Goal: Transaction & Acquisition: Purchase product/service

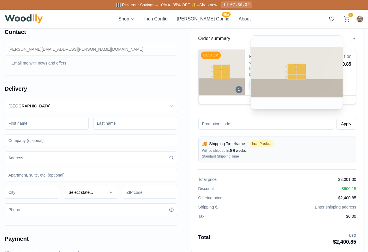
click at [239, 90] on div "1" at bounding box center [238, 89] width 7 height 7
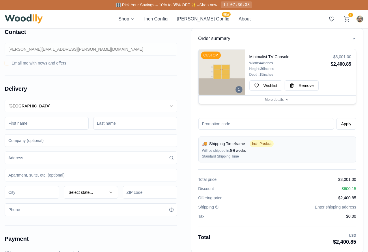
click at [281, 75] on div "Depth: 15 inches" at bounding box center [288, 74] width 79 height 5
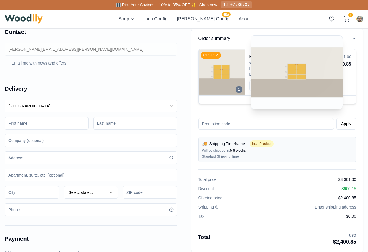
click at [202, 71] on img at bounding box center [221, 72] width 46 height 46
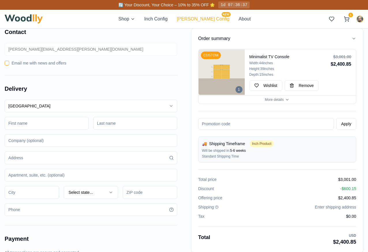
click at [207, 20] on button "[PERSON_NAME] Config NEW" at bounding box center [203, 19] width 52 height 7
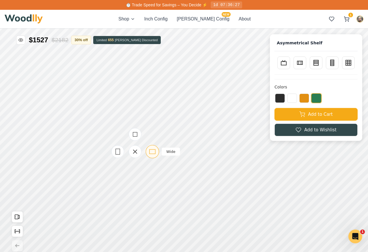
click at [151, 151] on icon at bounding box center [152, 151] width 7 height 7
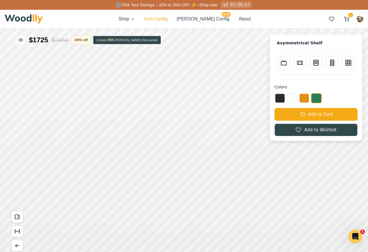
click at [167, 18] on button "Inch Config" at bounding box center [155, 19] width 23 height 7
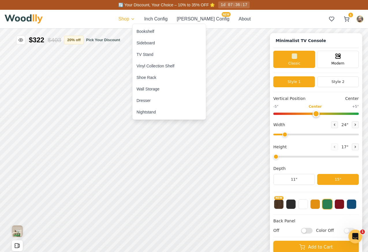
type input "63"
type input "2"
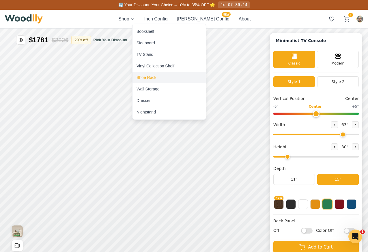
click at [150, 81] on div "Shoe Rack" at bounding box center [168, 78] width 73 height 12
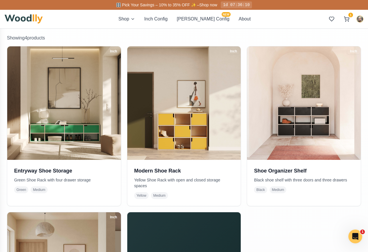
scroll to position [110, 0]
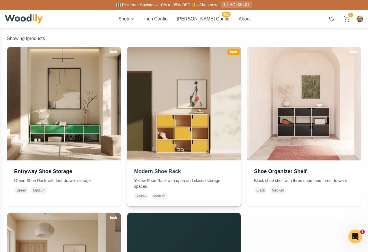
click at [158, 121] on img at bounding box center [183, 103] width 119 height 119
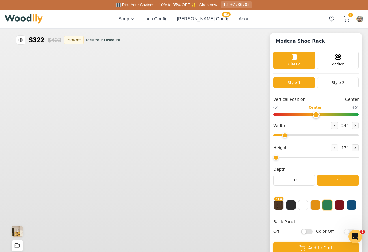
type input "47"
type input "3"
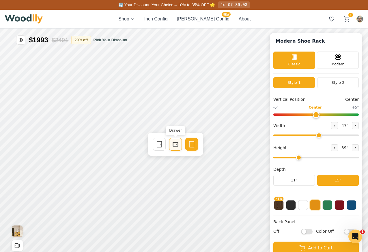
click at [175, 144] on icon at bounding box center [175, 144] width 7 height 7
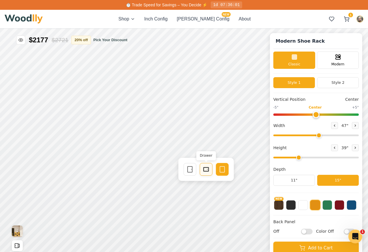
drag, startPoint x: 190, startPoint y: 170, endPoint x: 211, endPoint y: 166, distance: 20.4
click at [211, 166] on div "Single Door Drawer Empty Space" at bounding box center [206, 170] width 46 height 14
click at [210, 167] on div "Drawer" at bounding box center [206, 169] width 13 height 13
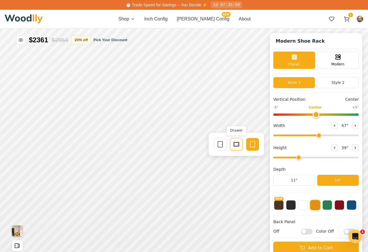
click at [236, 146] on icon at bounding box center [236, 144] width 7 height 7
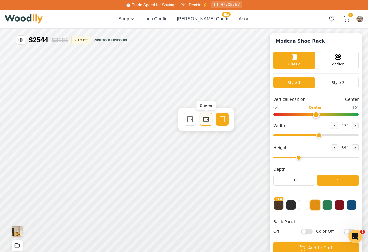
click at [206, 120] on icon at bounding box center [205, 119] width 7 height 7
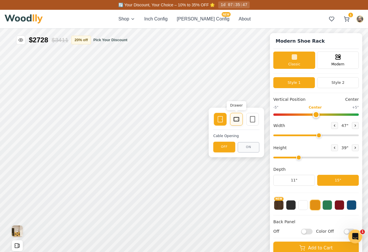
click at [238, 117] on rect at bounding box center [236, 119] width 5 height 4
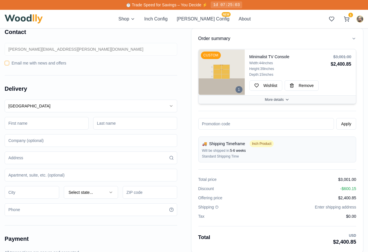
click at [298, 96] on button "More details" at bounding box center [276, 99] width 157 height 8
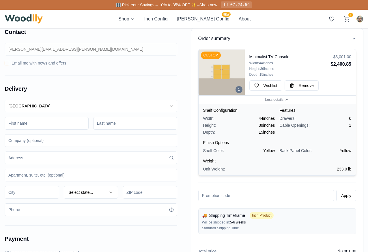
click at [312, 146] on div "Finish Options Shelf Color: Yellow Back Panel Color: Yellow" at bounding box center [277, 147] width 148 height 14
click at [168, 21] on button "Inch Config" at bounding box center [155, 19] width 23 height 7
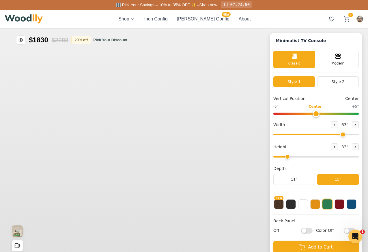
type input "63"
type input "2"
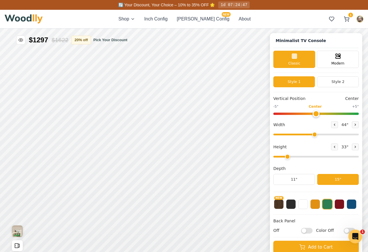
drag, startPoint x: 341, startPoint y: 134, endPoint x: 314, endPoint y: 133, distance: 27.7
type input "44"
click at [314, 134] on input "range" at bounding box center [315, 135] width 85 height 2
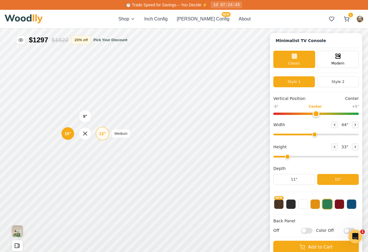
click at [102, 135] on div "12"" at bounding box center [102, 134] width 7 height 6
click at [100, 169] on div "12" Medium" at bounding box center [100, 165] width 13 height 13
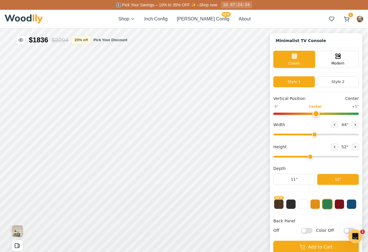
drag, startPoint x: 288, startPoint y: 157, endPoint x: 309, endPoint y: 157, distance: 20.8
type input "4"
click at [309, 157] on input "range" at bounding box center [315, 157] width 85 height 2
click at [109, 136] on div "12"" at bounding box center [110, 135] width 7 height 6
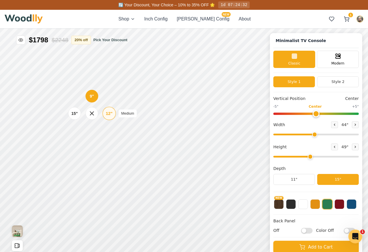
click at [110, 112] on div "12"" at bounding box center [109, 113] width 7 height 6
click at [315, 204] on button at bounding box center [315, 204] width 10 height 10
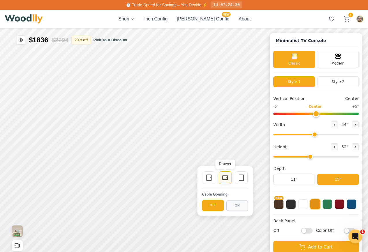
click at [225, 179] on icon at bounding box center [224, 177] width 7 height 7
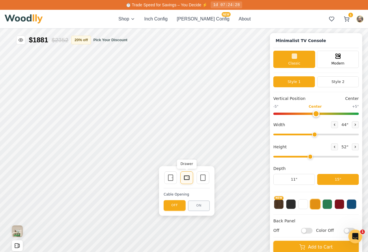
click at [185, 180] on rect at bounding box center [186, 178] width 5 height 4
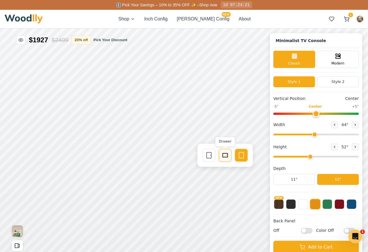
click at [224, 157] on icon at bounding box center [224, 155] width 7 height 7
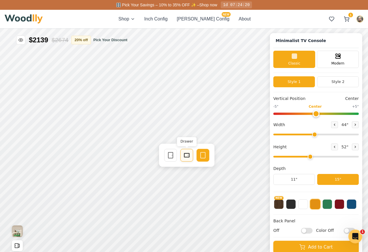
click at [187, 153] on rect at bounding box center [186, 155] width 5 height 4
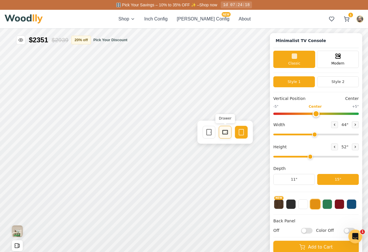
click at [224, 135] on icon at bounding box center [224, 132] width 7 height 7
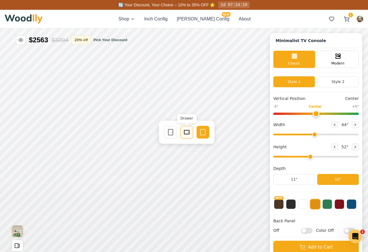
click at [188, 136] on icon at bounding box center [186, 132] width 7 height 7
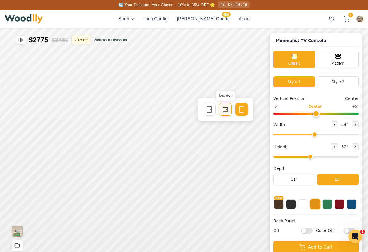
click at [222, 112] on icon at bounding box center [225, 109] width 7 height 7
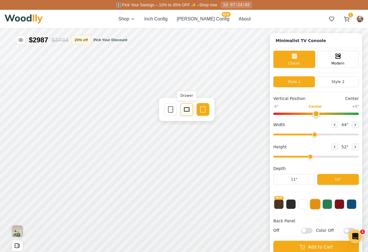
click at [187, 111] on icon at bounding box center [186, 109] width 7 height 7
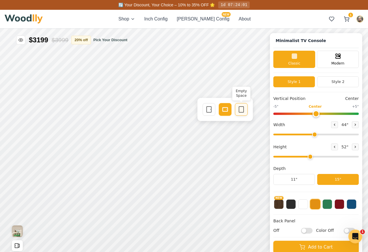
click at [246, 111] on div "Empty Space" at bounding box center [241, 109] width 13 height 13
click at [226, 111] on icon at bounding box center [224, 109] width 7 height 7
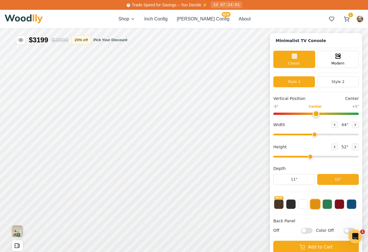
click at [305, 233] on input "Off" at bounding box center [307, 231] width 12 height 6
checkbox input "true"
click at [242, 112] on icon at bounding box center [241, 109] width 7 height 7
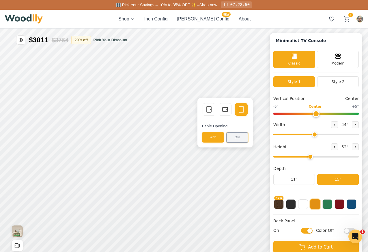
click at [234, 141] on button "ON" at bounding box center [237, 137] width 22 height 11
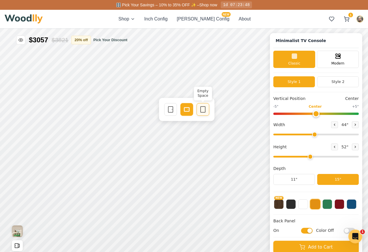
click at [201, 111] on icon at bounding box center [202, 109] width 7 height 7
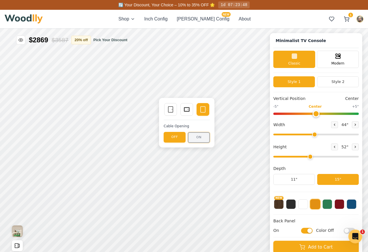
click at [200, 142] on button "ON" at bounding box center [199, 137] width 22 height 11
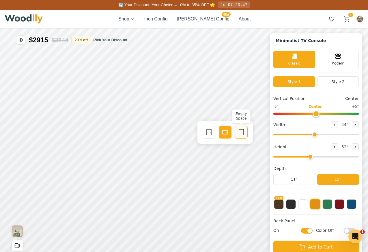
click at [244, 133] on icon at bounding box center [241, 132] width 7 height 7
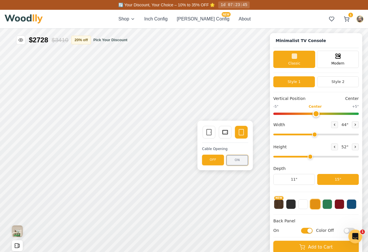
click at [239, 160] on button "ON" at bounding box center [237, 160] width 22 height 11
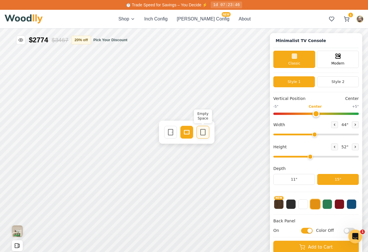
click at [203, 133] on icon at bounding box center [202, 132] width 7 height 7
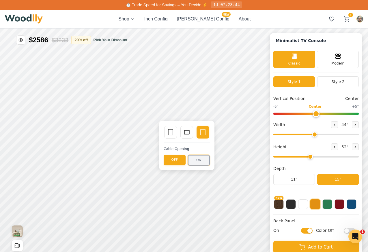
click at [198, 160] on button "ON" at bounding box center [199, 160] width 22 height 11
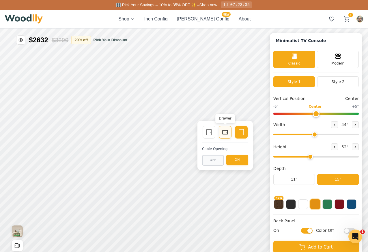
click at [225, 131] on rect at bounding box center [225, 132] width 5 height 3
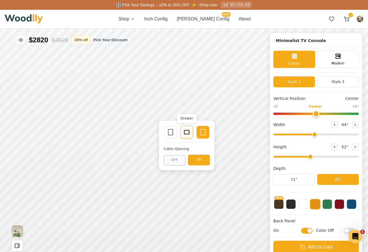
click at [184, 134] on icon at bounding box center [186, 132] width 7 height 7
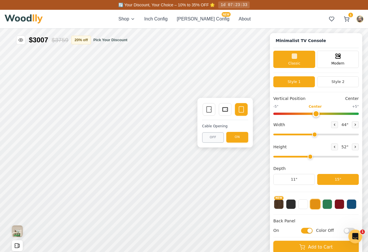
click at [225, 110] on icon at bounding box center [224, 109] width 7 height 7
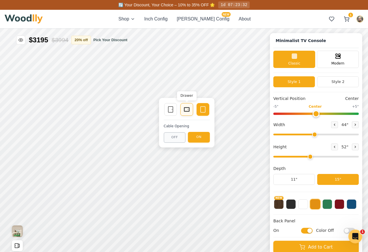
click at [185, 112] on icon at bounding box center [186, 109] width 7 height 7
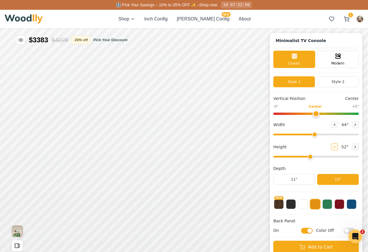
click at [333, 147] on icon at bounding box center [334, 146] width 3 height 3
type input "3"
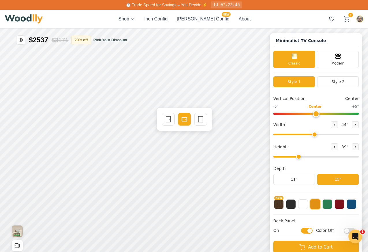
scroll to position [2, 0]
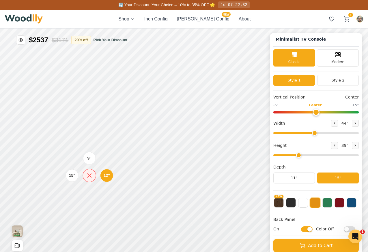
click at [90, 176] on icon at bounding box center [89, 175] width 7 height 7
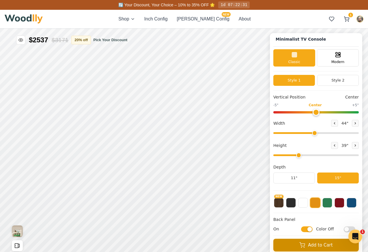
click at [325, 247] on button "Add to Cart" at bounding box center [315, 245] width 85 height 13
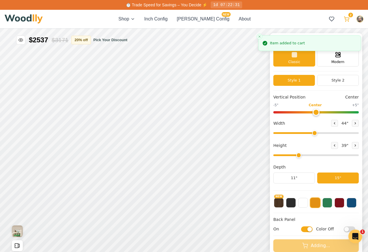
click at [345, 23] on button "2" at bounding box center [346, 19] width 10 height 10
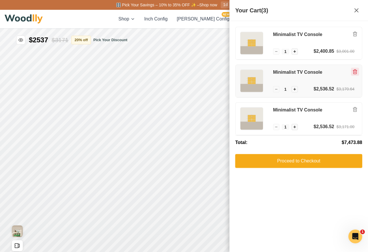
click at [356, 73] on icon "Remove item" at bounding box center [354, 72] width 3 height 4
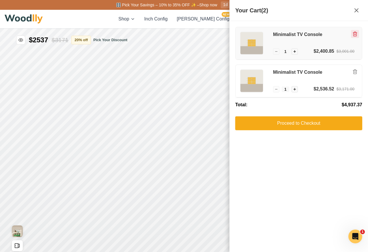
click at [354, 36] on icon "Remove item" at bounding box center [354, 33] width 5 height 5
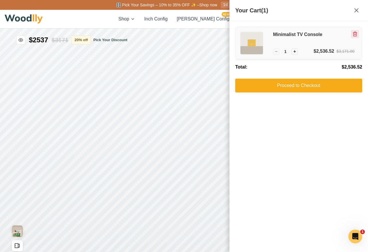
click at [354, 37] on button "Remove item" at bounding box center [355, 34] width 8 height 8
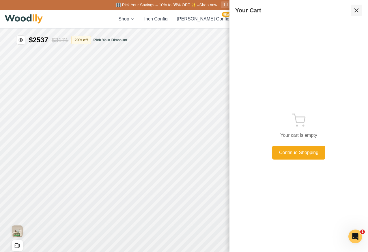
click at [357, 11] on icon at bounding box center [356, 10] width 7 height 7
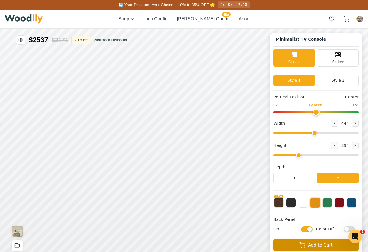
click at [316, 247] on button "Add to Cart" at bounding box center [315, 245] width 85 height 13
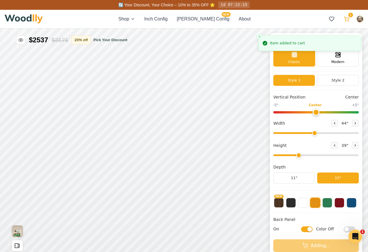
click at [347, 18] on icon at bounding box center [346, 19] width 6 height 6
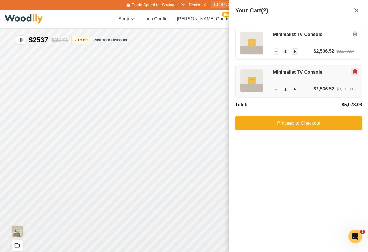
click at [356, 72] on icon "Remove item" at bounding box center [354, 71] width 5 height 5
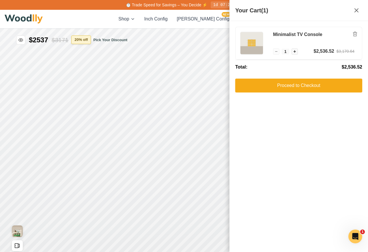
click at [87, 40] on button "20 % off" at bounding box center [81, 39] width 20 height 9
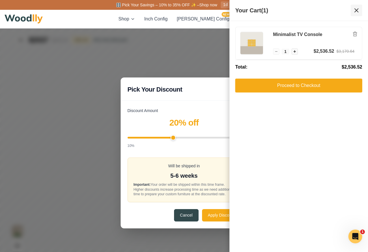
click at [358, 12] on icon at bounding box center [356, 10] width 7 height 7
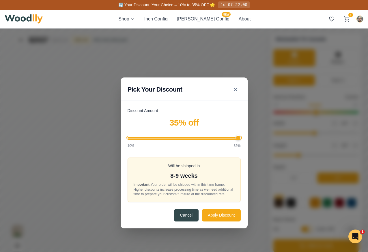
drag, startPoint x: 173, startPoint y: 136, endPoint x: 245, endPoint y: 141, distance: 71.7
type input "35"
click at [241, 139] on input "Discount Amount" at bounding box center [183, 138] width 113 height 2
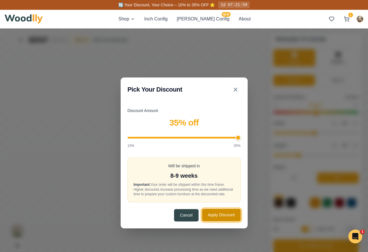
click at [219, 219] on button "Apply Discount" at bounding box center [221, 215] width 38 height 12
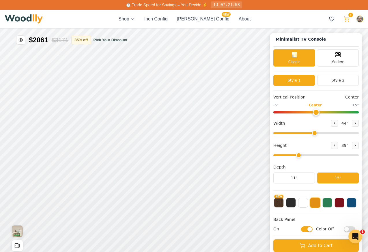
click at [346, 20] on icon at bounding box center [346, 18] width 5 height 3
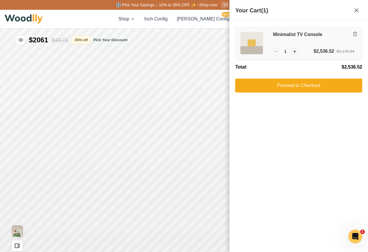
click at [356, 38] on div "Minimalist TV Console − 1 + $2,536.52 $3,170.64" at bounding box center [313, 43] width 87 height 23
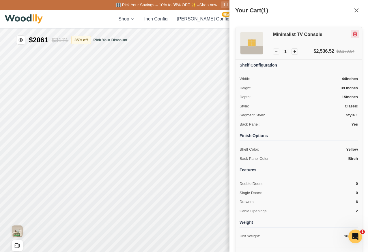
click at [355, 34] on icon "Remove item" at bounding box center [354, 33] width 5 height 5
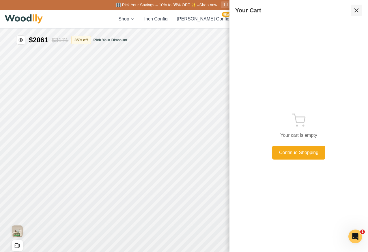
click at [356, 14] on icon at bounding box center [356, 10] width 7 height 7
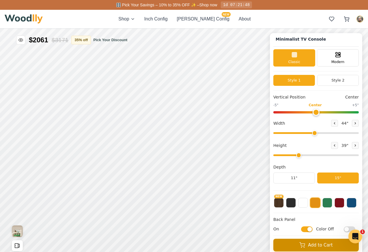
click at [291, 247] on button "Add to Cart" at bounding box center [315, 245] width 85 height 13
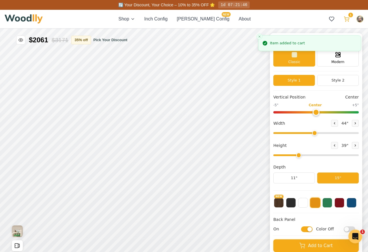
click at [346, 19] on icon at bounding box center [346, 19] width 6 height 6
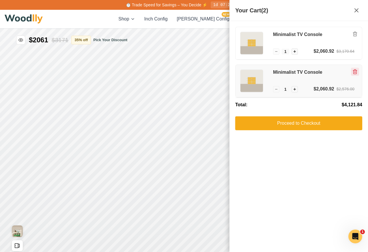
click at [353, 74] on button "Remove item" at bounding box center [355, 72] width 8 height 8
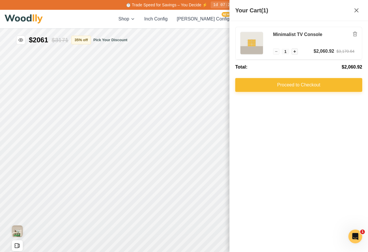
click at [329, 88] on button "Proceed to Checkout" at bounding box center [298, 85] width 127 height 14
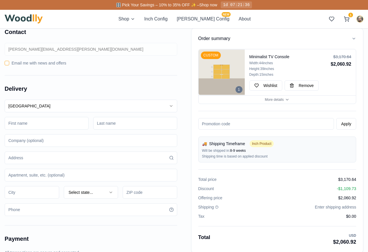
click at [48, 124] on input at bounding box center [47, 123] width 84 height 13
type input "Michael"
type input "Michael Haverman"
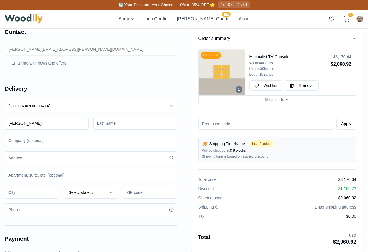
click at [105, 127] on input at bounding box center [135, 123] width 84 height 13
type input "Haverman"
type input "4612 Franklin Blvd"
type input "Unit C"
type input "Cleveland"
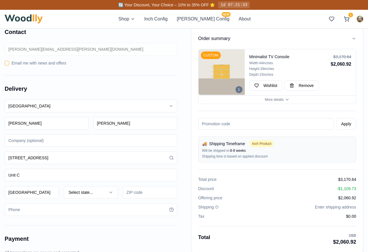
type input "44102"
type input "4405701713"
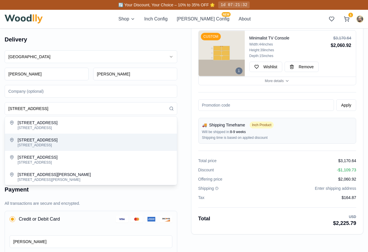
scroll to position [49, 0]
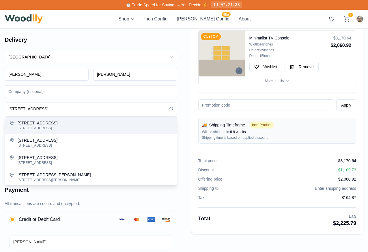
click at [90, 85] on div "United States United States Canada Michael Haverman 4612 Franklin Blvd 4612 Fra…" at bounding box center [91, 109] width 172 height 117
click at [90, 88] on input at bounding box center [91, 91] width 172 height 13
click at [96, 91] on input at bounding box center [91, 91] width 172 height 13
click at [187, 66] on div "Order summary 1 CUSTOM Minimalist TV Console Width: 44 inches Height: 39 inches…" at bounding box center [184, 176] width 358 height 395
click at [110, 111] on input "4612 Franklin Blvd" at bounding box center [91, 109] width 172 height 13
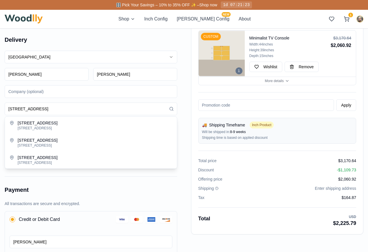
click at [95, 202] on p "All transactions are secure and encrypted." at bounding box center [91, 204] width 172 height 6
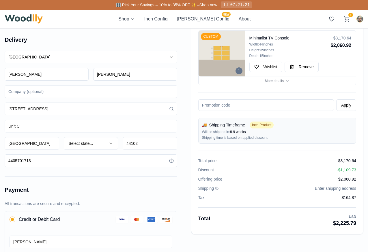
click at [63, 113] on input "4612 Franklin Blvd Unit C" at bounding box center [91, 109] width 172 height 13
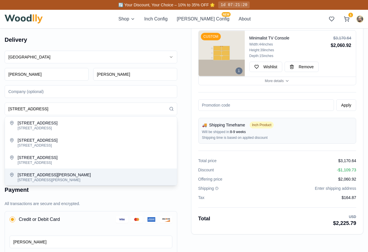
type input "4612 Franklin Blvd"
click at [73, 193] on h2 "Payment" at bounding box center [91, 190] width 172 height 8
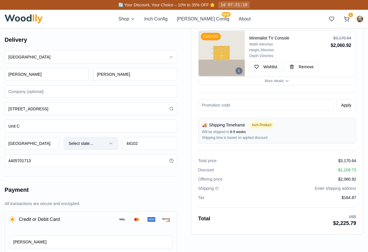
click at [88, 146] on button "Select state..." at bounding box center [91, 143] width 55 height 13
type input "ohio"
click at [91, 166] on div "Ohio" at bounding box center [95, 170] width 62 height 9
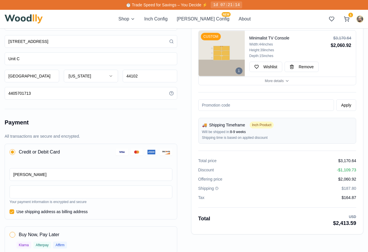
scroll to position [116, 0]
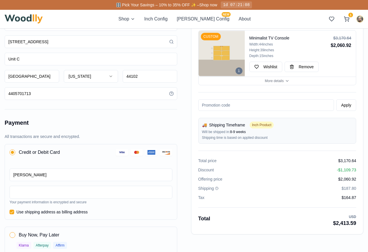
click at [62, 177] on input "Michael Haverman" at bounding box center [91, 175] width 163 height 13
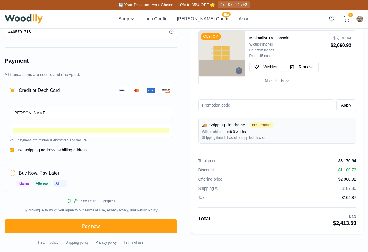
scroll to position [180, 0]
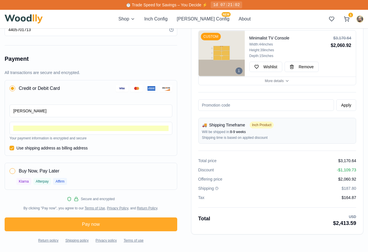
click at [87, 225] on button "Pay now" at bounding box center [91, 225] width 172 height 14
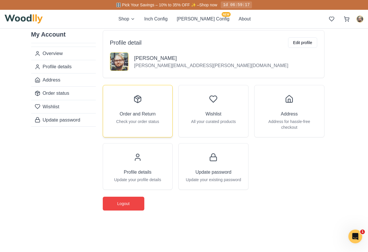
click at [120, 117] on h3 "Order and Return" at bounding box center [138, 114] width 36 height 7
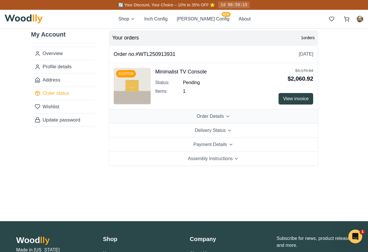
click at [196, 115] on button "Order Details" at bounding box center [213, 117] width 209 height 14
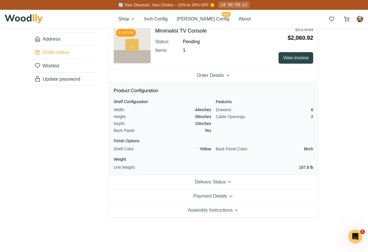
scroll to position [42, 0]
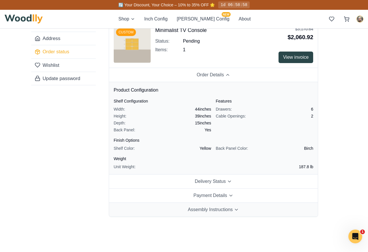
click at [182, 214] on button "Assembly Instructions" at bounding box center [213, 210] width 209 height 14
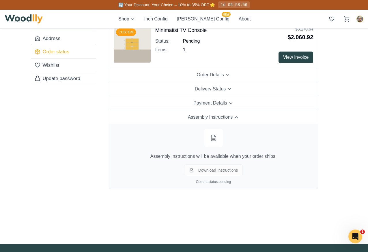
click at [224, 171] on div "Download Instructions Current status: pending" at bounding box center [214, 175] width 200 height 20
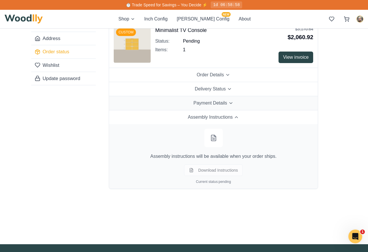
click at [202, 104] on span "Payment Details" at bounding box center [210, 103] width 34 height 7
